Goal: Communication & Community: Answer question/provide support

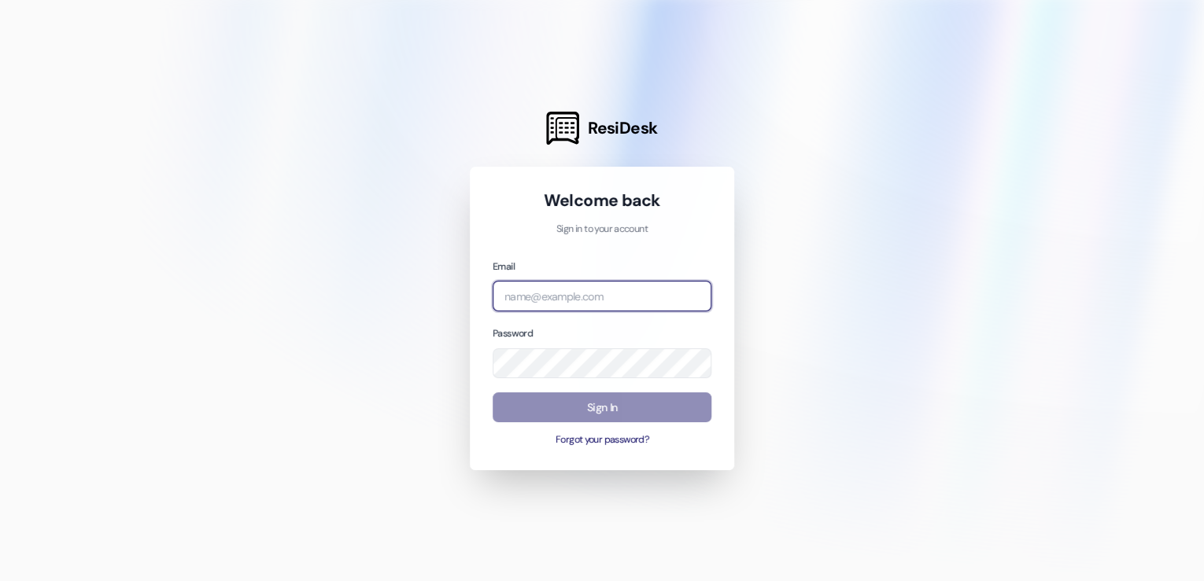
type input "[EMAIL_ADDRESS][DOMAIN_NAME]"
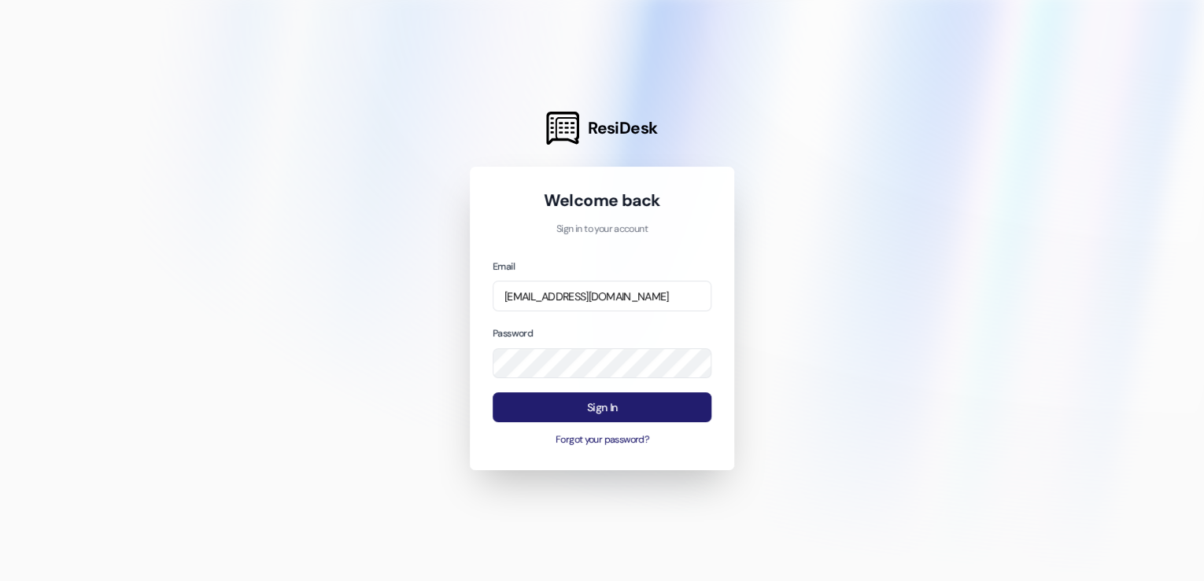
click at [571, 403] on button "Sign In" at bounding box center [602, 408] width 219 height 31
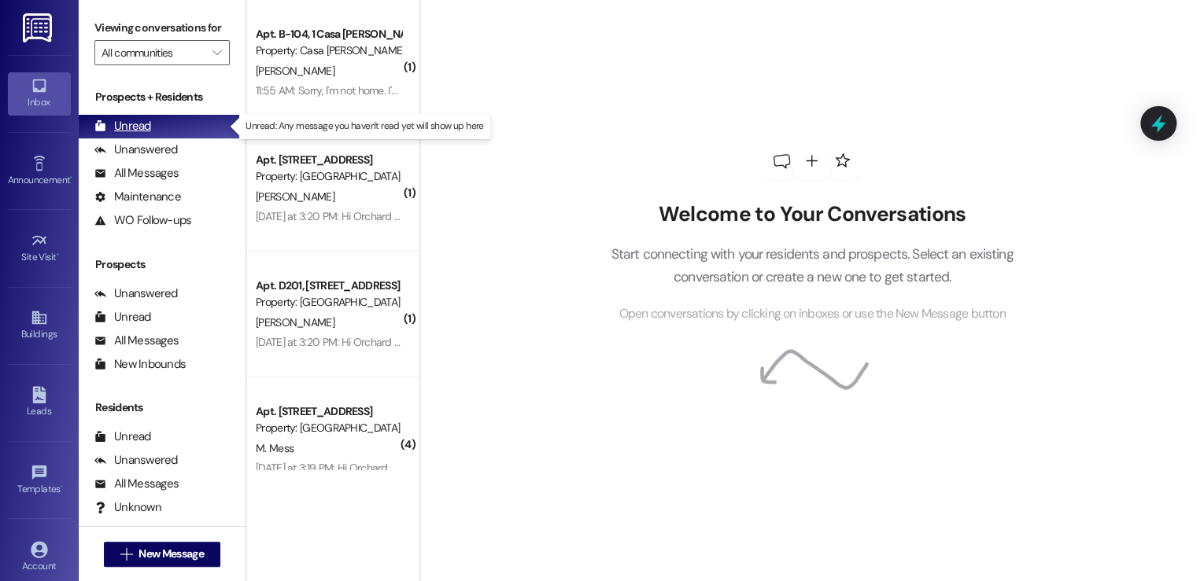
click at [146, 127] on div "Unread" at bounding box center [122, 126] width 57 height 17
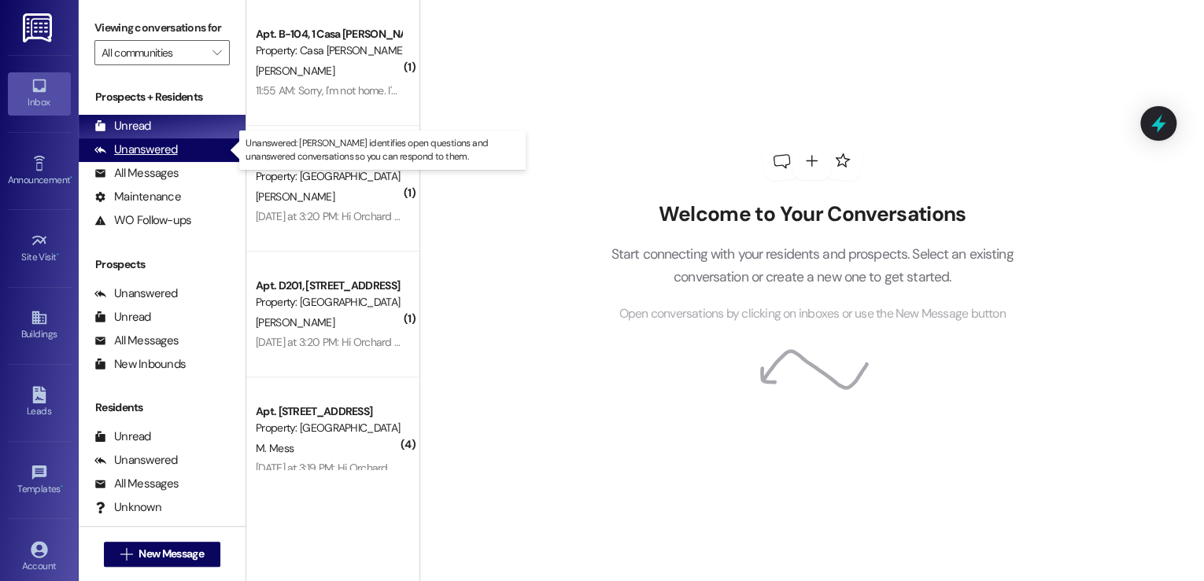
click at [145, 142] on div "Unanswered" at bounding box center [135, 150] width 83 height 17
